Goal: Transaction & Acquisition: Book appointment/travel/reservation

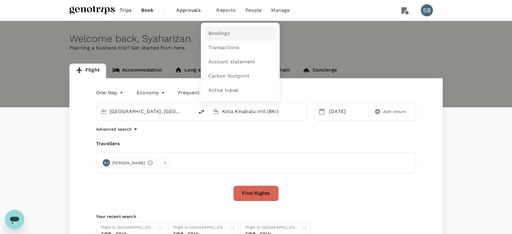
click at [223, 35] on span "Bookings" at bounding box center [219, 33] width 22 height 7
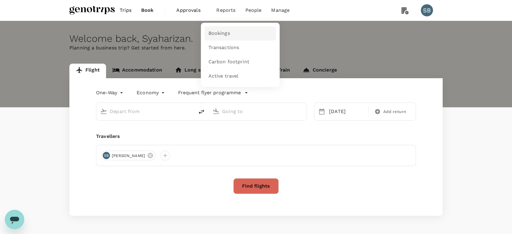
type input "[GEOGRAPHIC_DATA], [GEOGRAPHIC_DATA] (any)"
type input "Kota Kinabalu Intl (BKI)"
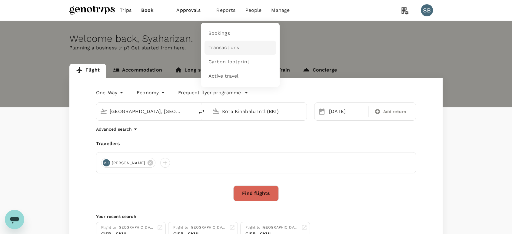
click at [232, 45] on span "Transactions" at bounding box center [223, 47] width 31 height 7
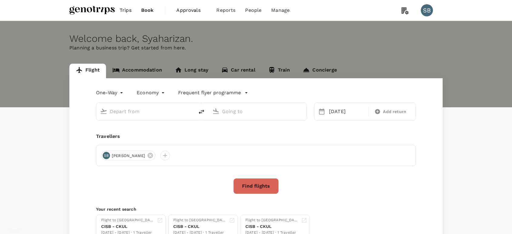
type input "[GEOGRAPHIC_DATA], [GEOGRAPHIC_DATA] (any)"
type input "Kota Kinabalu Intl (BKI)"
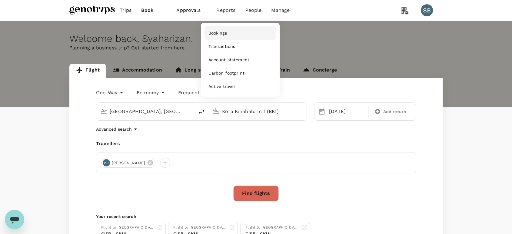
click at [222, 33] on span "Bookings" at bounding box center [217, 33] width 18 height 6
